Goal: Check status: Check status

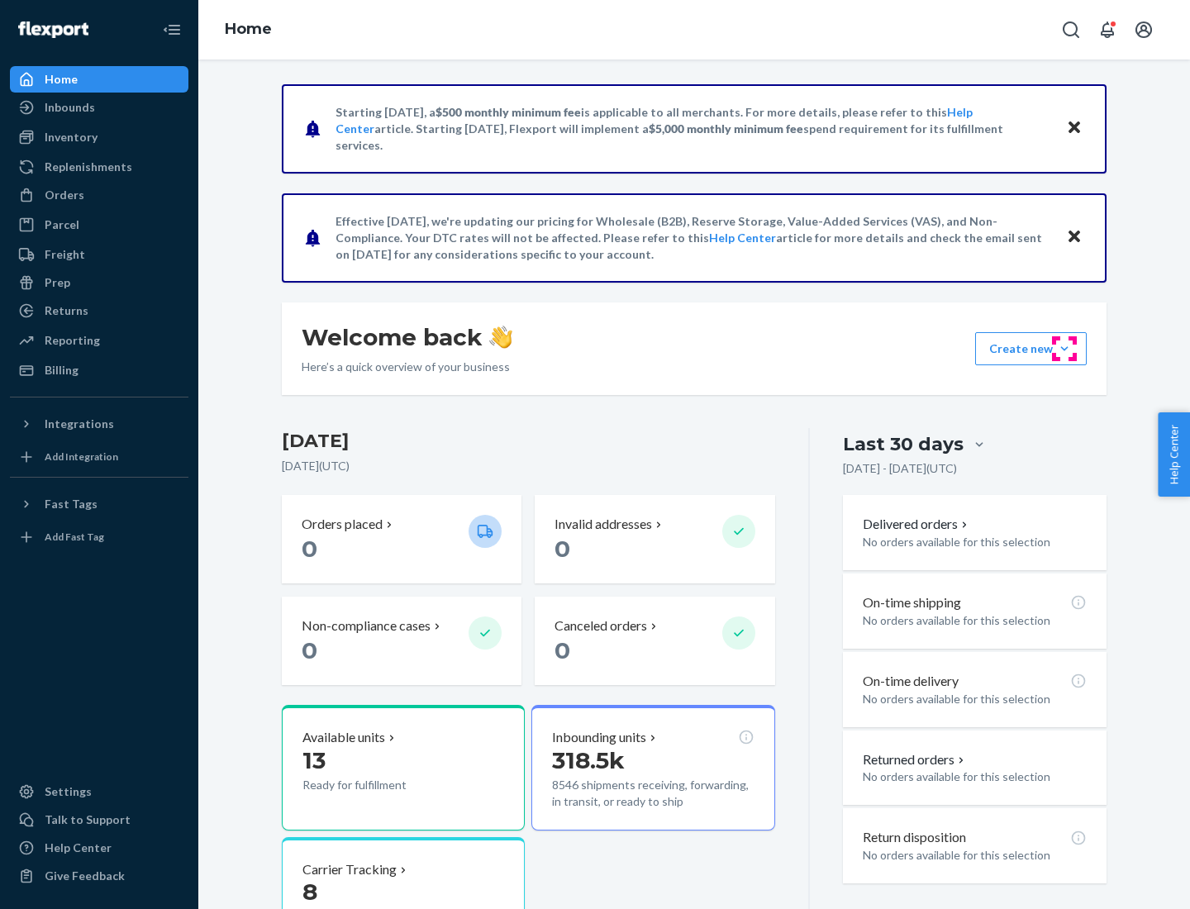
click at [1064, 349] on button "Create new Create new inbound Create new order Create new product" at bounding box center [1031, 348] width 112 height 33
click at [69, 107] on div "Inbounds" at bounding box center [70, 107] width 50 height 17
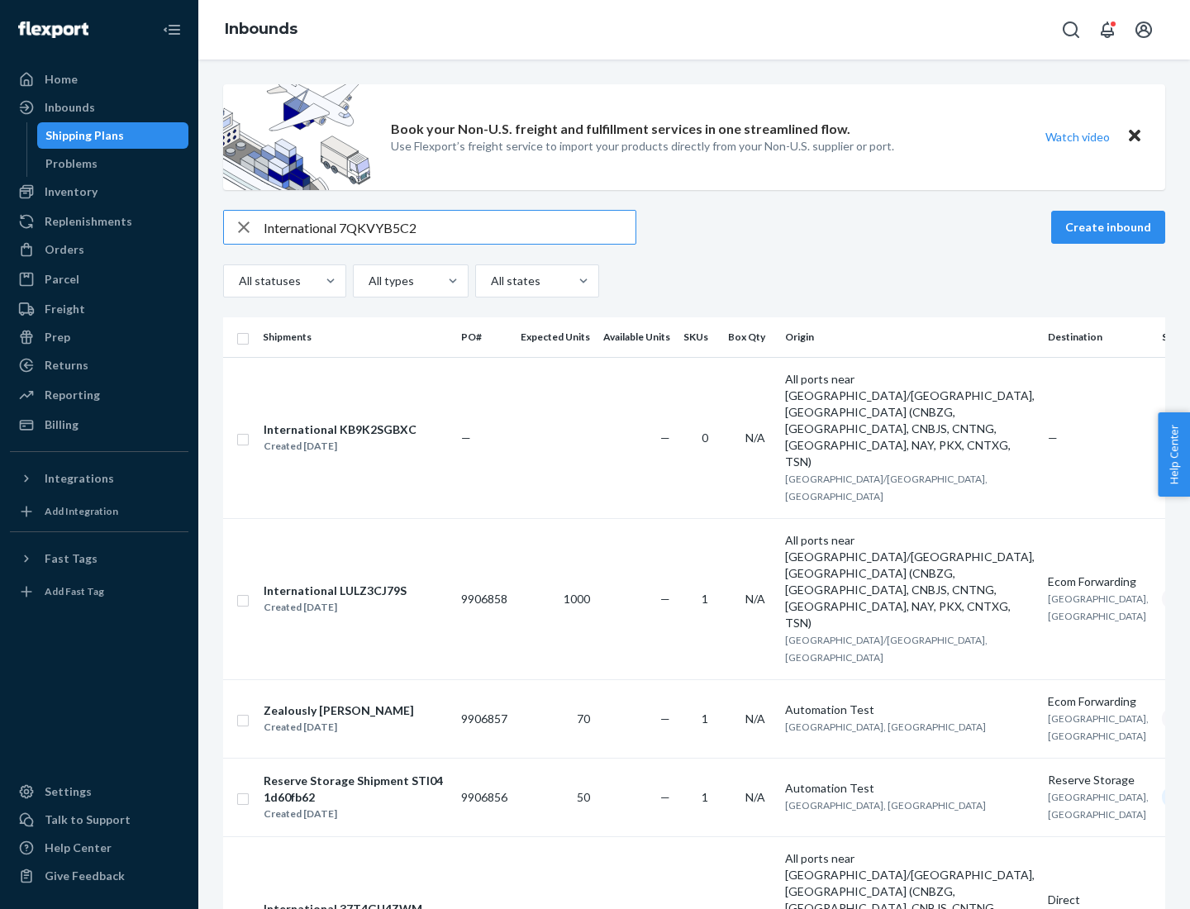
type input "International 7QKVYB5C29"
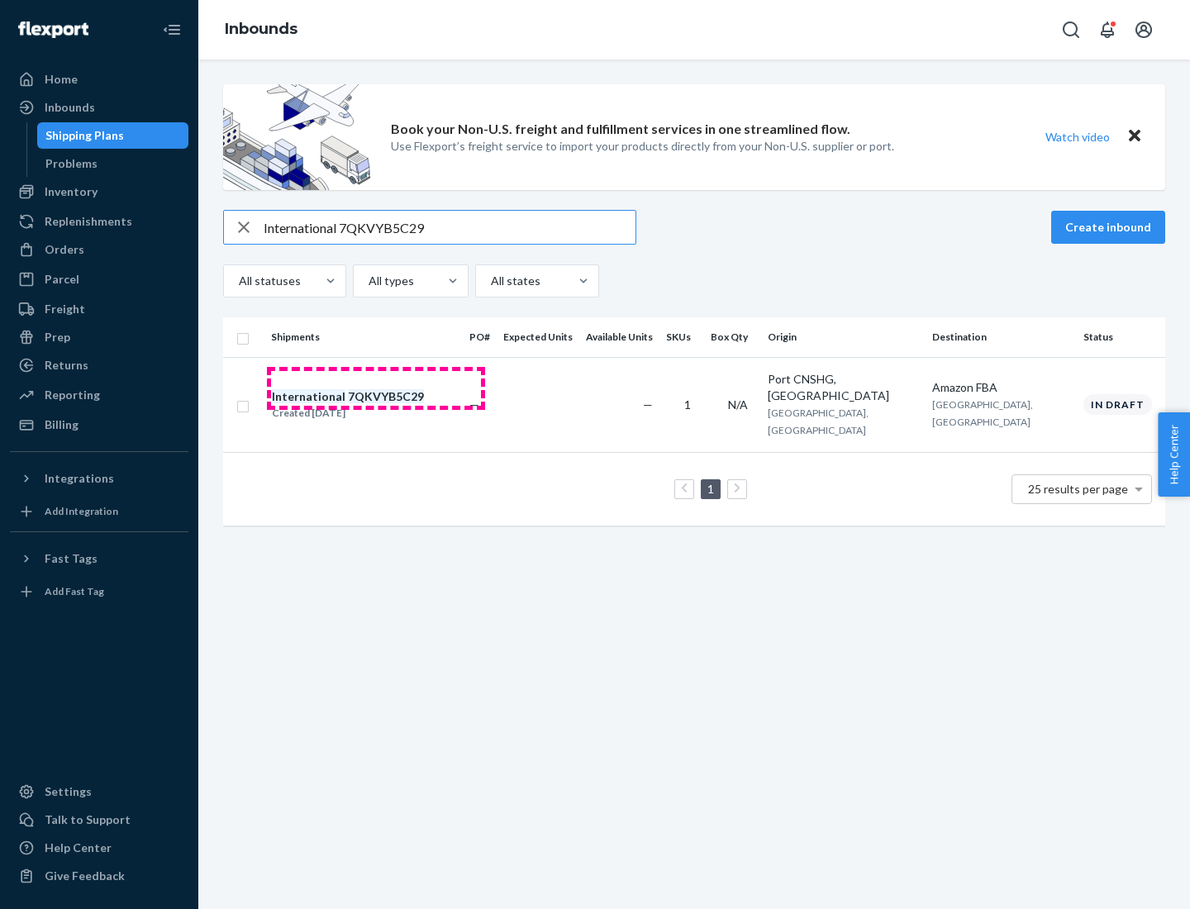
click at [376, 405] on div "Created [DATE]" at bounding box center [348, 413] width 152 height 17
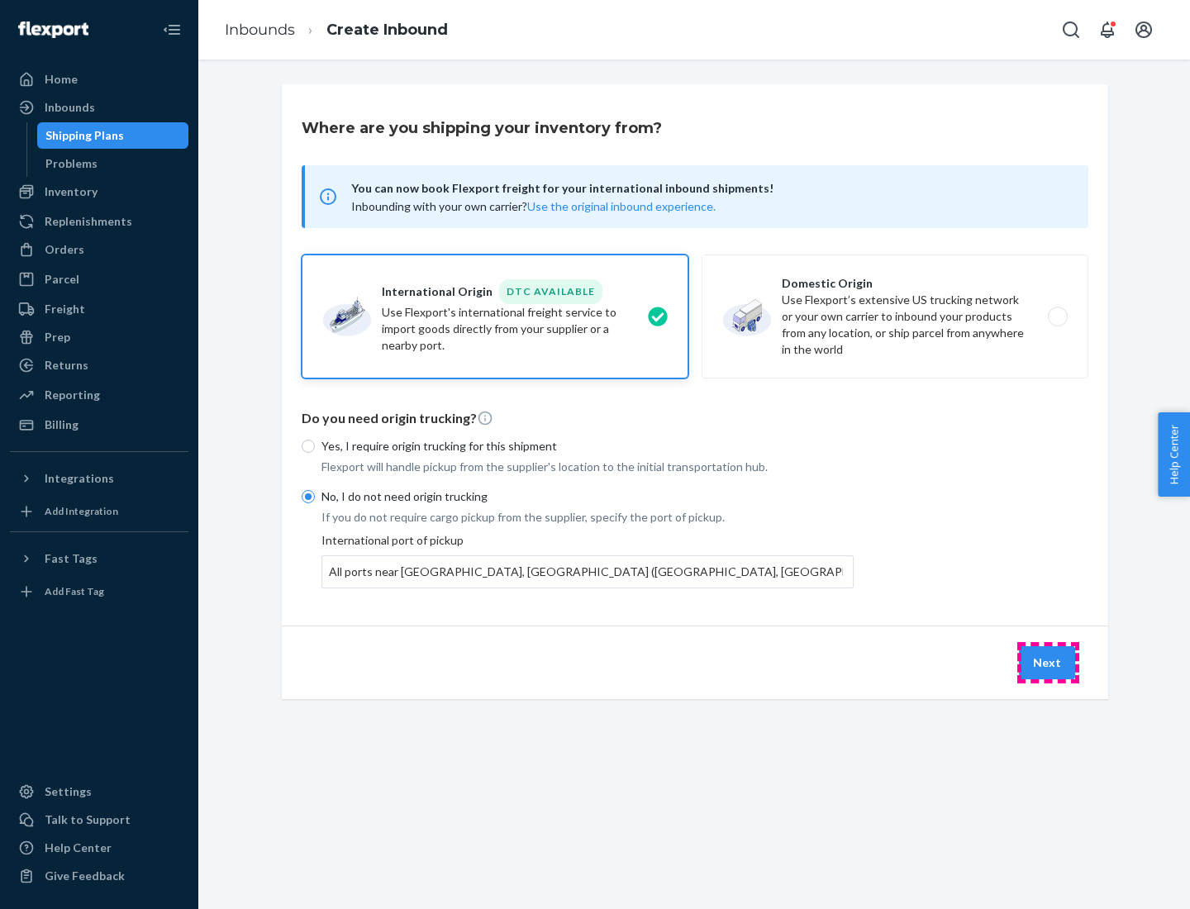
click at [1048, 662] on button "Next" at bounding box center [1047, 662] width 56 height 33
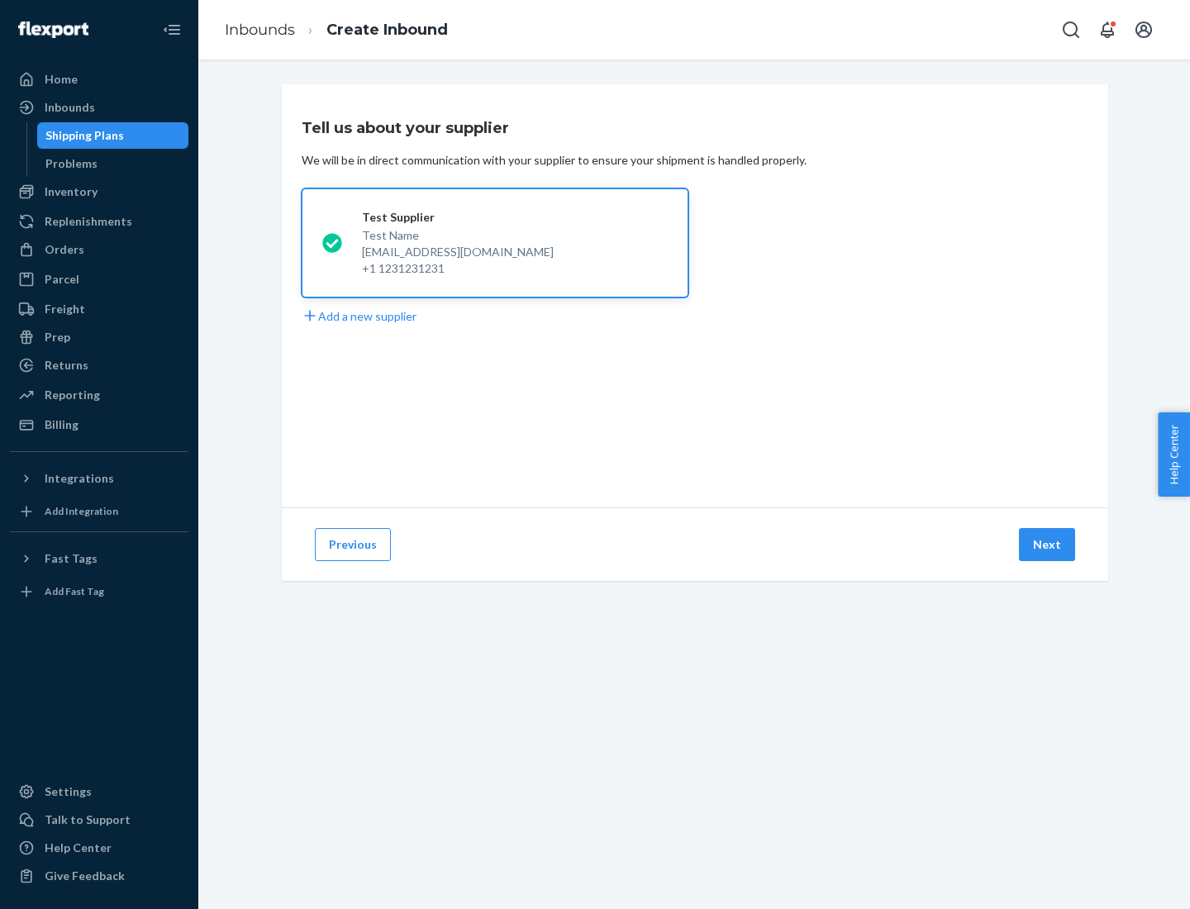
click at [1048, 545] on button "Next" at bounding box center [1047, 544] width 56 height 33
